Goal: Task Accomplishment & Management: Manage account settings

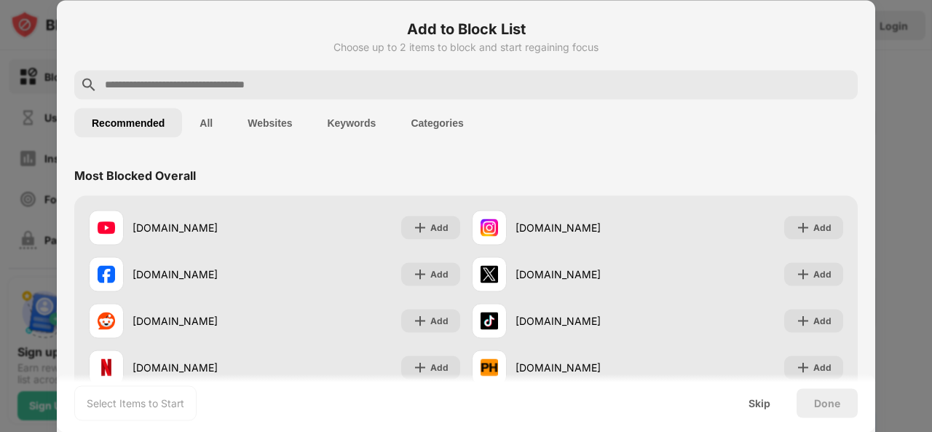
click at [738, 85] on input "text" at bounding box center [477, 84] width 749 height 17
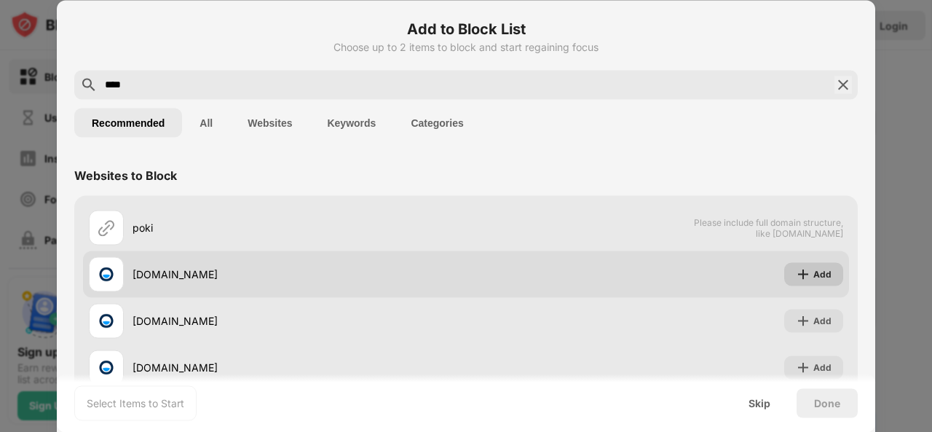
type input "****"
click at [796, 275] on img at bounding box center [803, 274] width 15 height 15
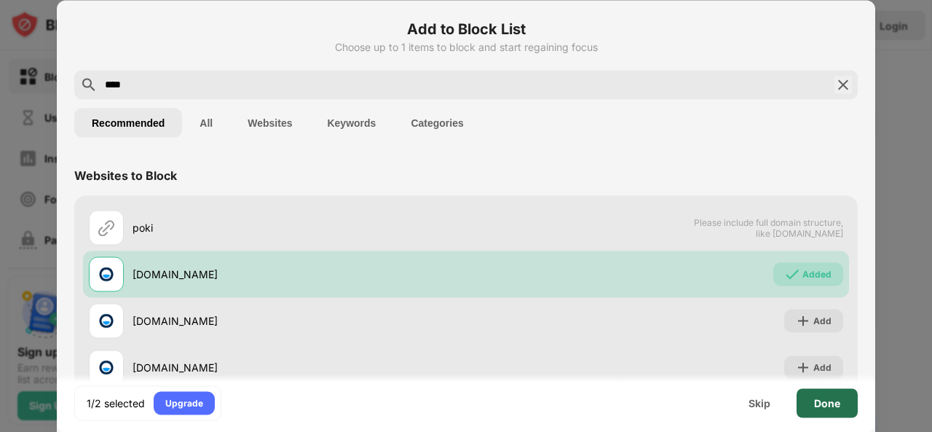
click at [847, 409] on div "Done" at bounding box center [827, 402] width 61 height 29
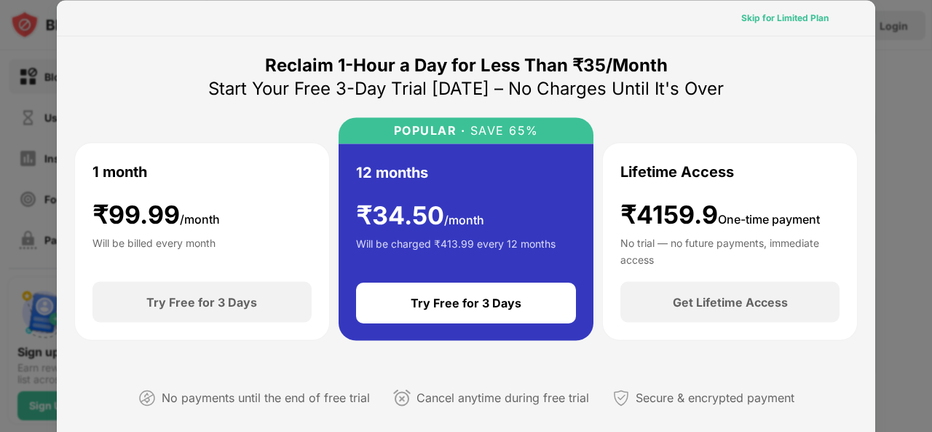
click at [766, 17] on div "Skip for Limited Plan" at bounding box center [785, 17] width 87 height 15
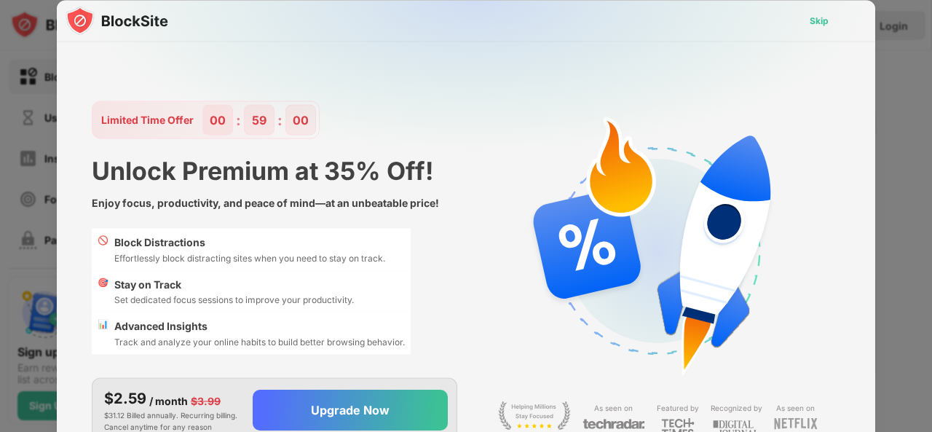
click at [811, 18] on div "Skip" at bounding box center [819, 20] width 19 height 15
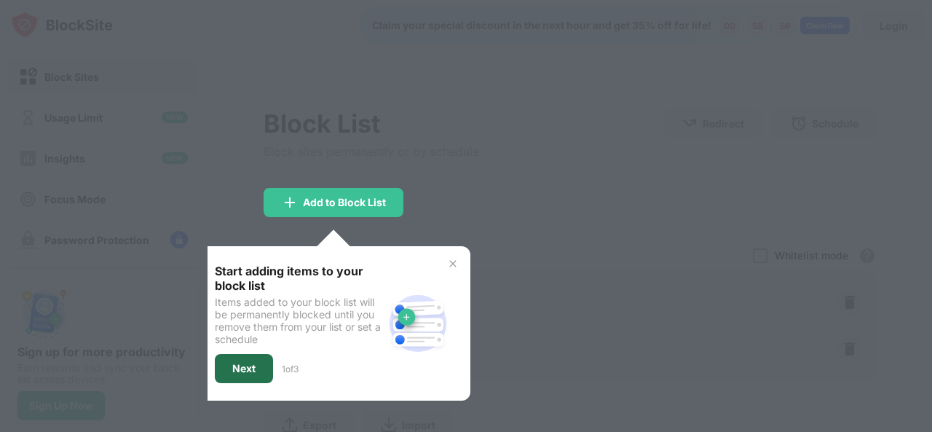
click at [241, 364] on div "Next" at bounding box center [243, 369] width 23 height 12
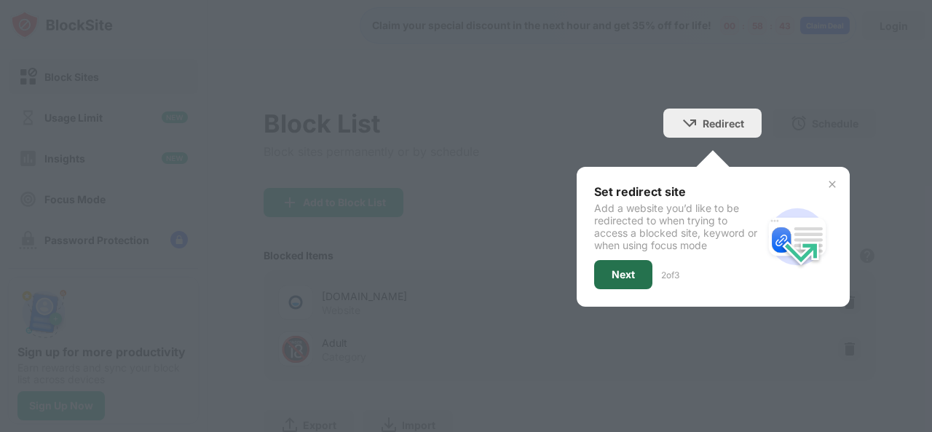
click at [618, 286] on div "Next" at bounding box center [623, 274] width 58 height 29
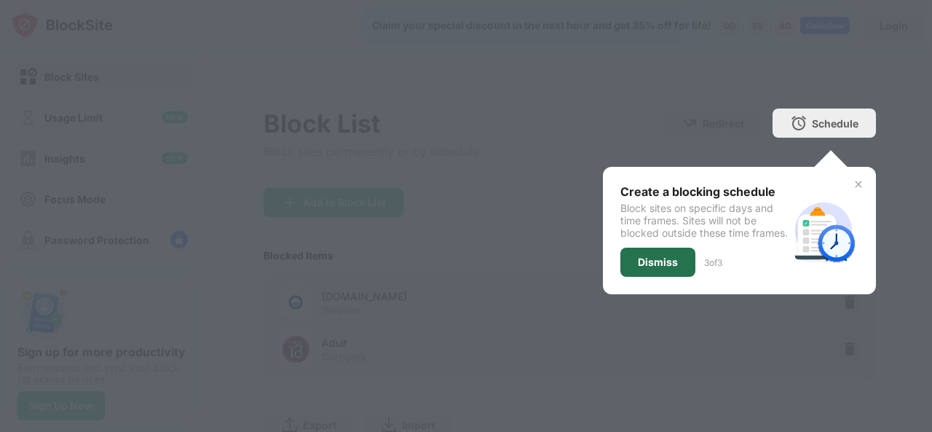
click at [649, 268] on div "Dismiss" at bounding box center [658, 262] width 40 height 12
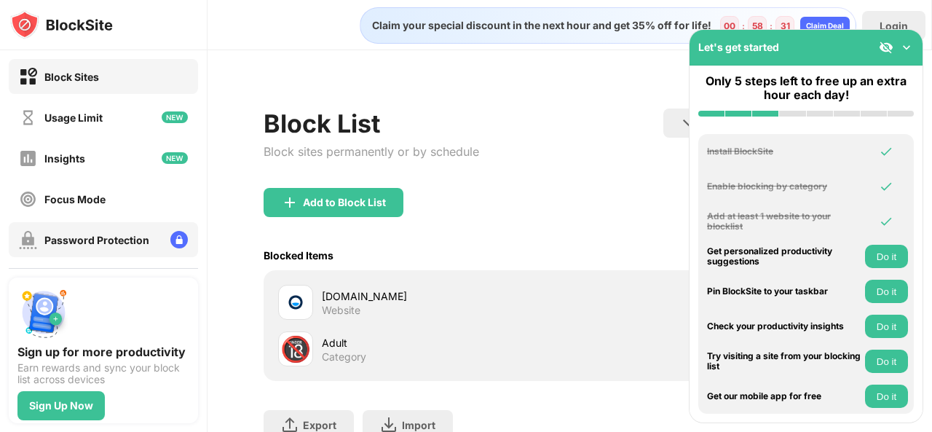
click at [148, 238] on div "Password Protection" at bounding box center [103, 239] width 189 height 35
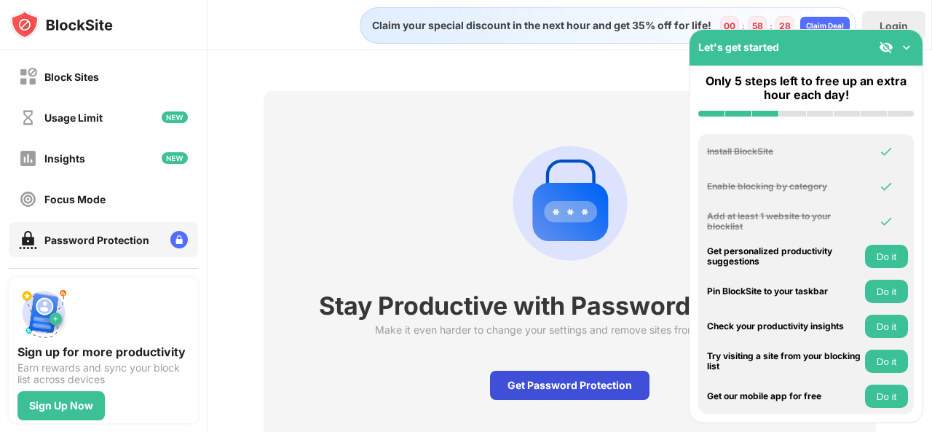
click at [562, 398] on div "Get Password Protection" at bounding box center [570, 385] width 160 height 29
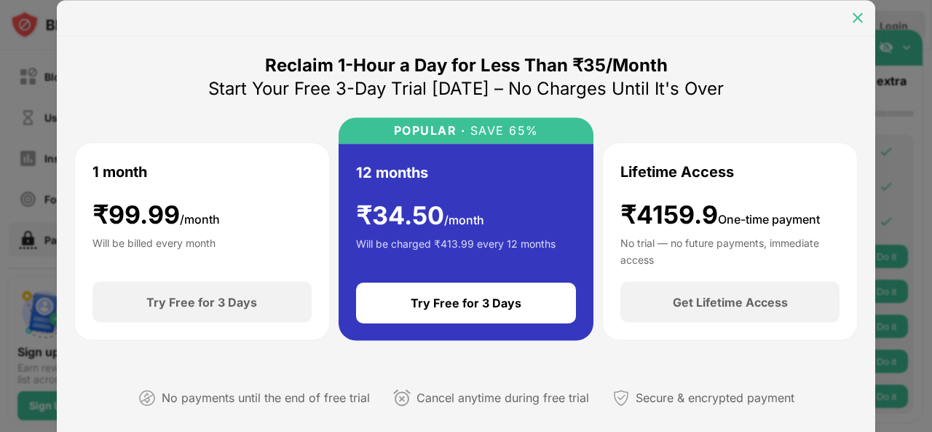
click at [868, 18] on div at bounding box center [858, 17] width 23 height 23
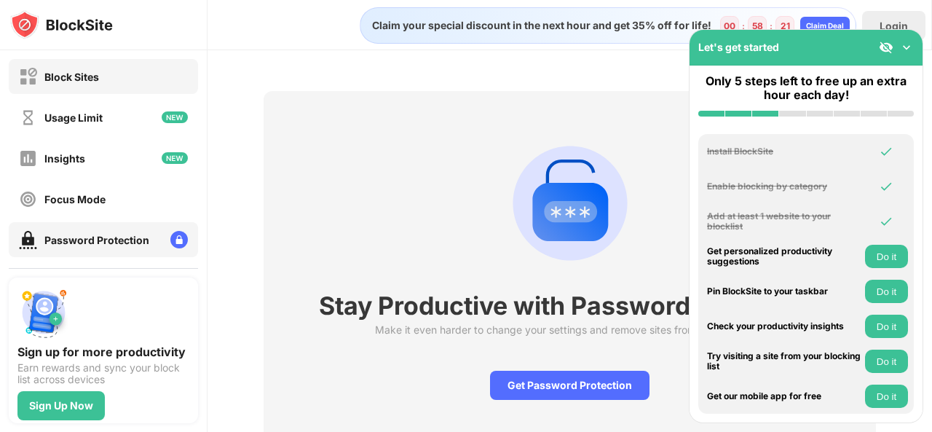
click at [109, 81] on div "Block Sites" at bounding box center [103, 76] width 189 height 35
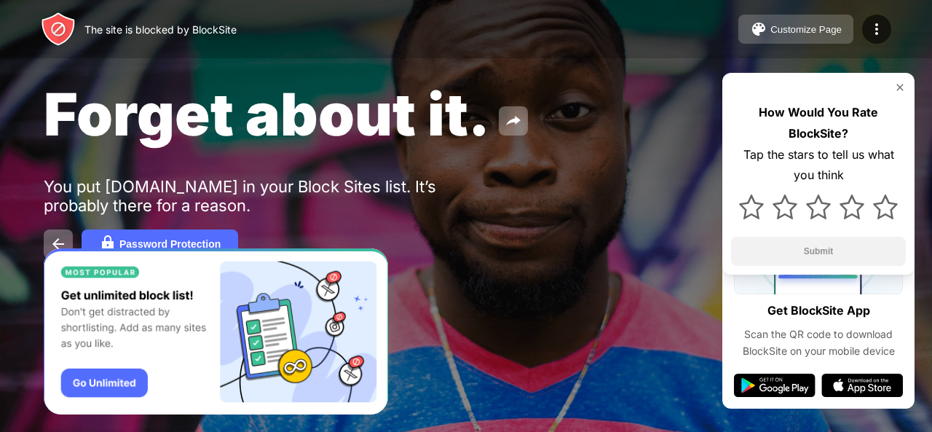
click at [804, 28] on div "Customize Page" at bounding box center [806, 29] width 71 height 11
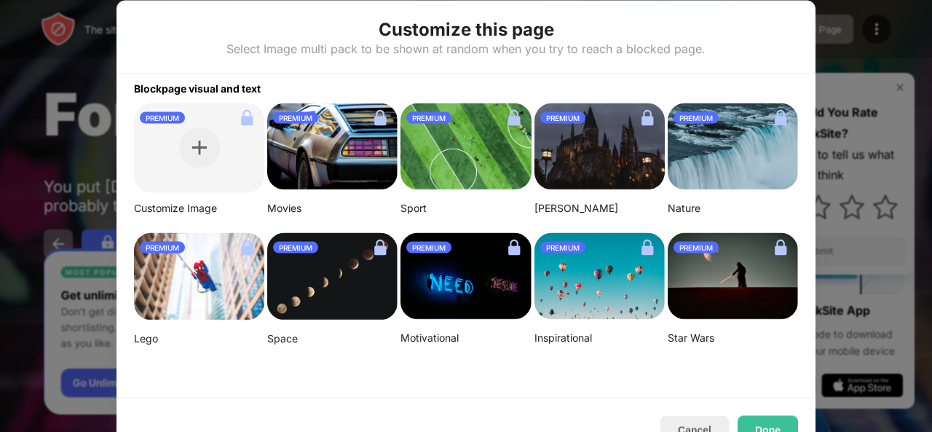
click at [359, 270] on img at bounding box center [332, 276] width 130 height 88
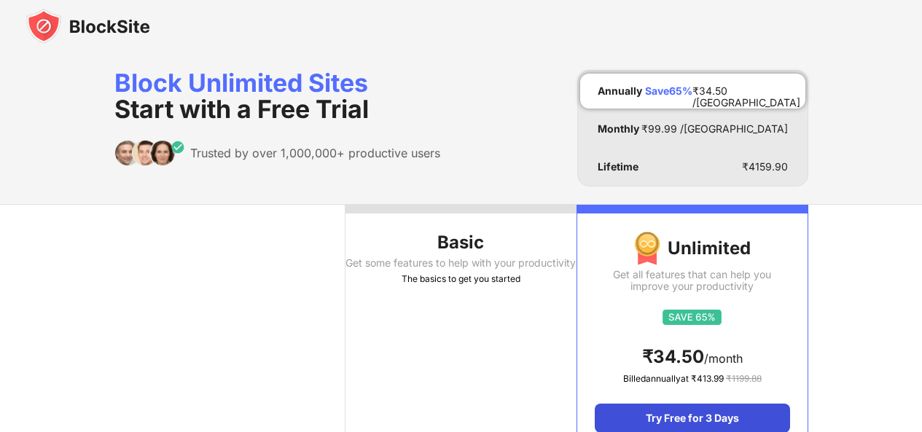
click at [629, 420] on div "Try Free for 3 Days" at bounding box center [691, 418] width 195 height 29
